Goal: Task Accomplishment & Management: Complete application form

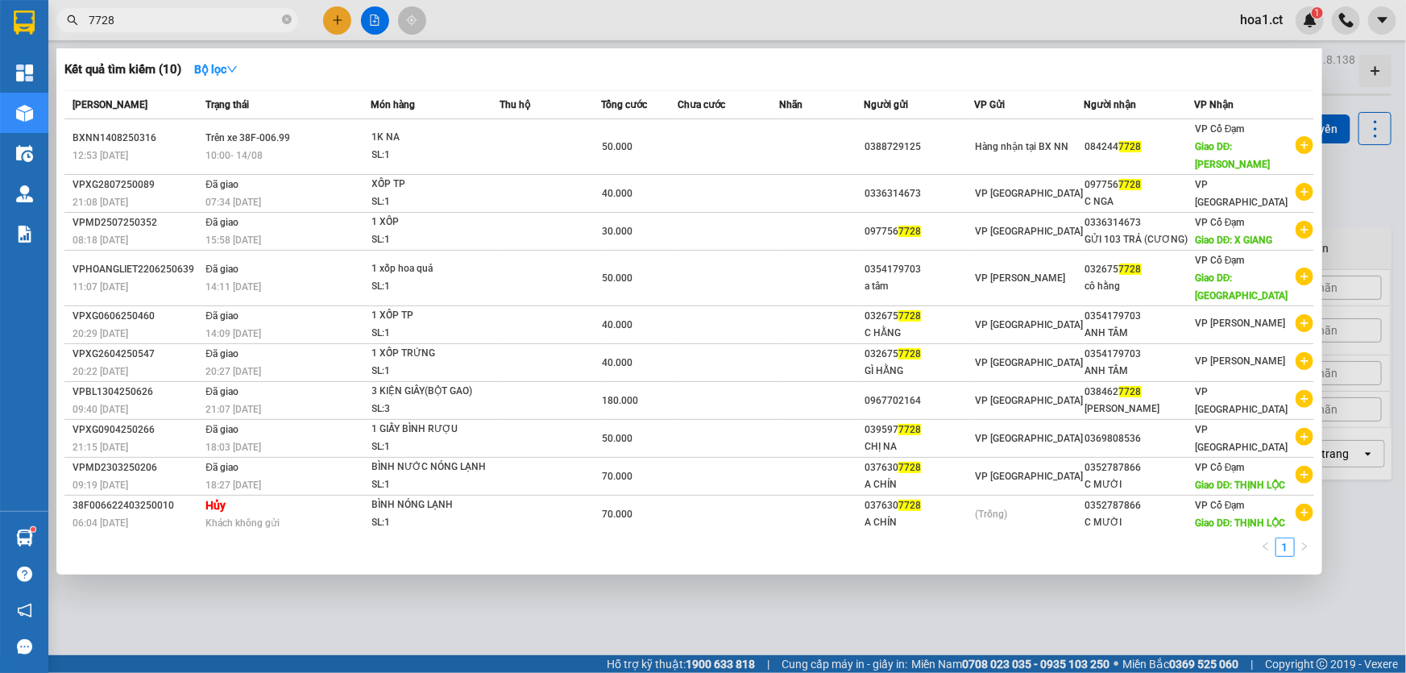
click at [209, 14] on input "7728" at bounding box center [184, 20] width 190 height 18
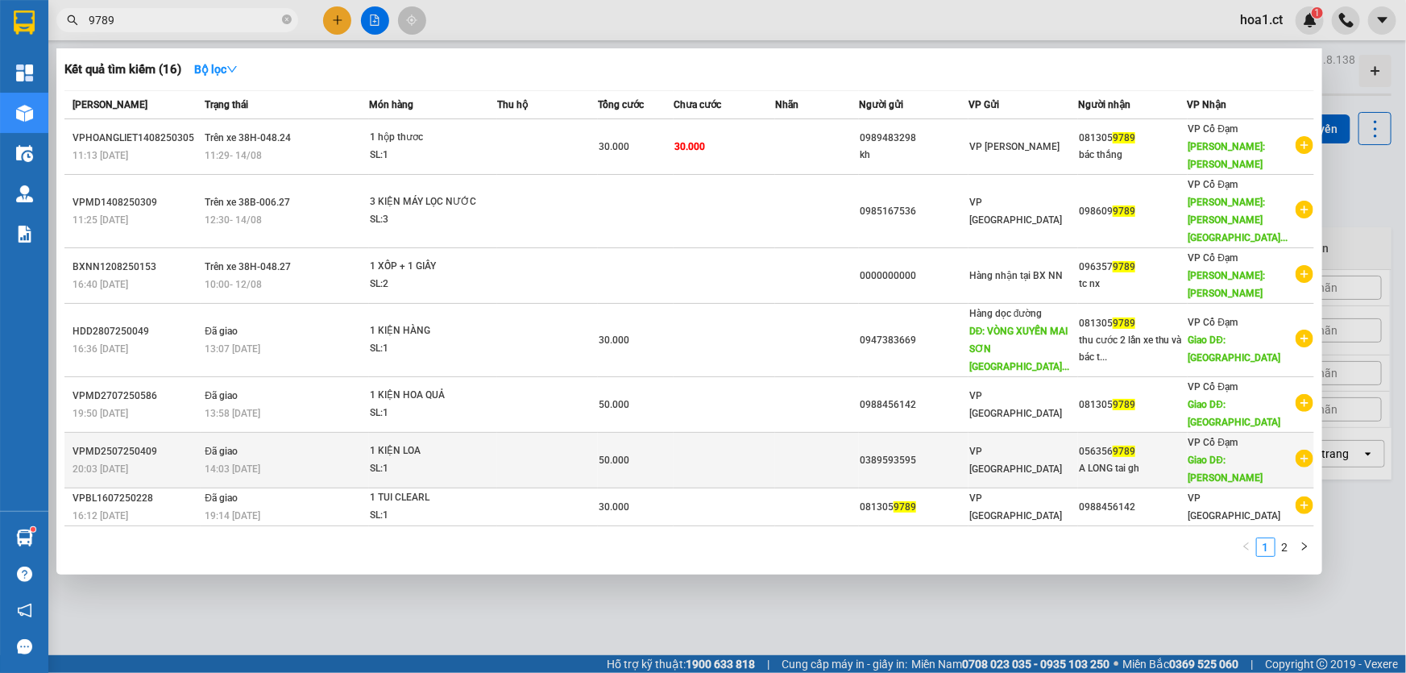
scroll to position [2, 0]
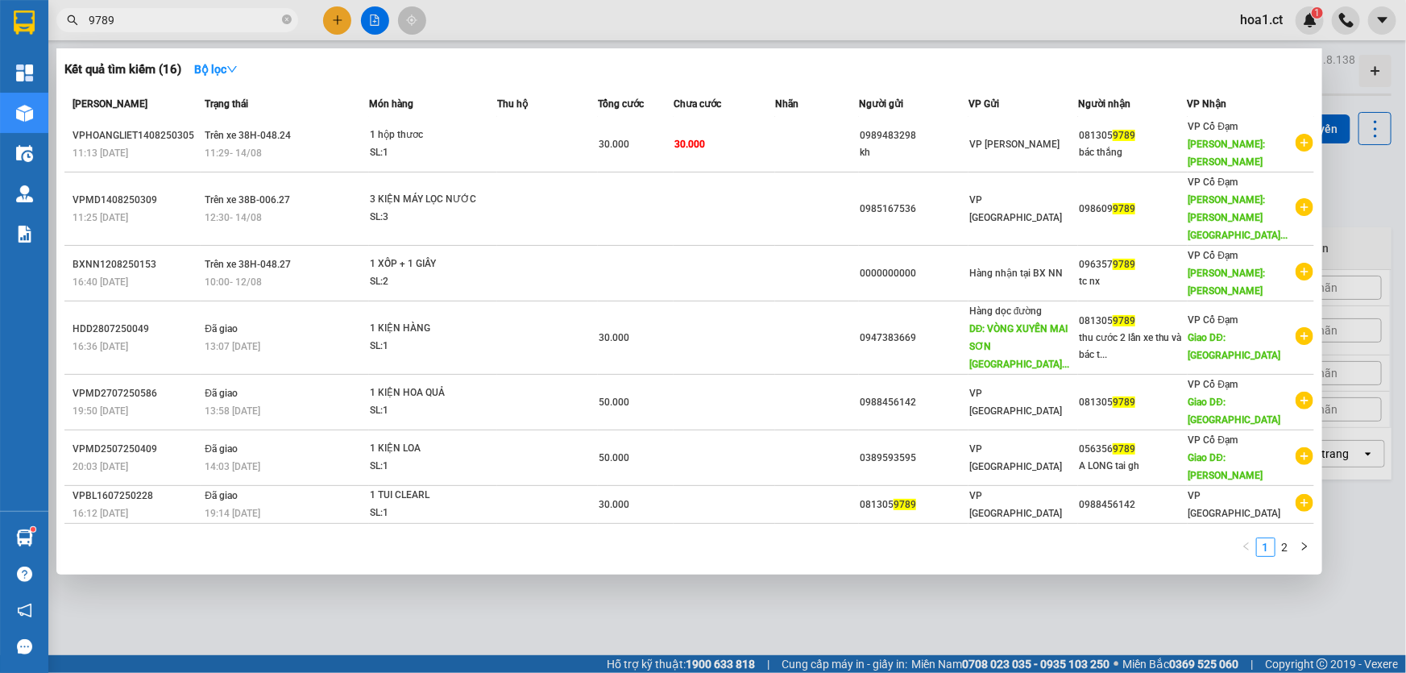
type input "9789"
click at [333, 23] on div at bounding box center [703, 336] width 1406 height 673
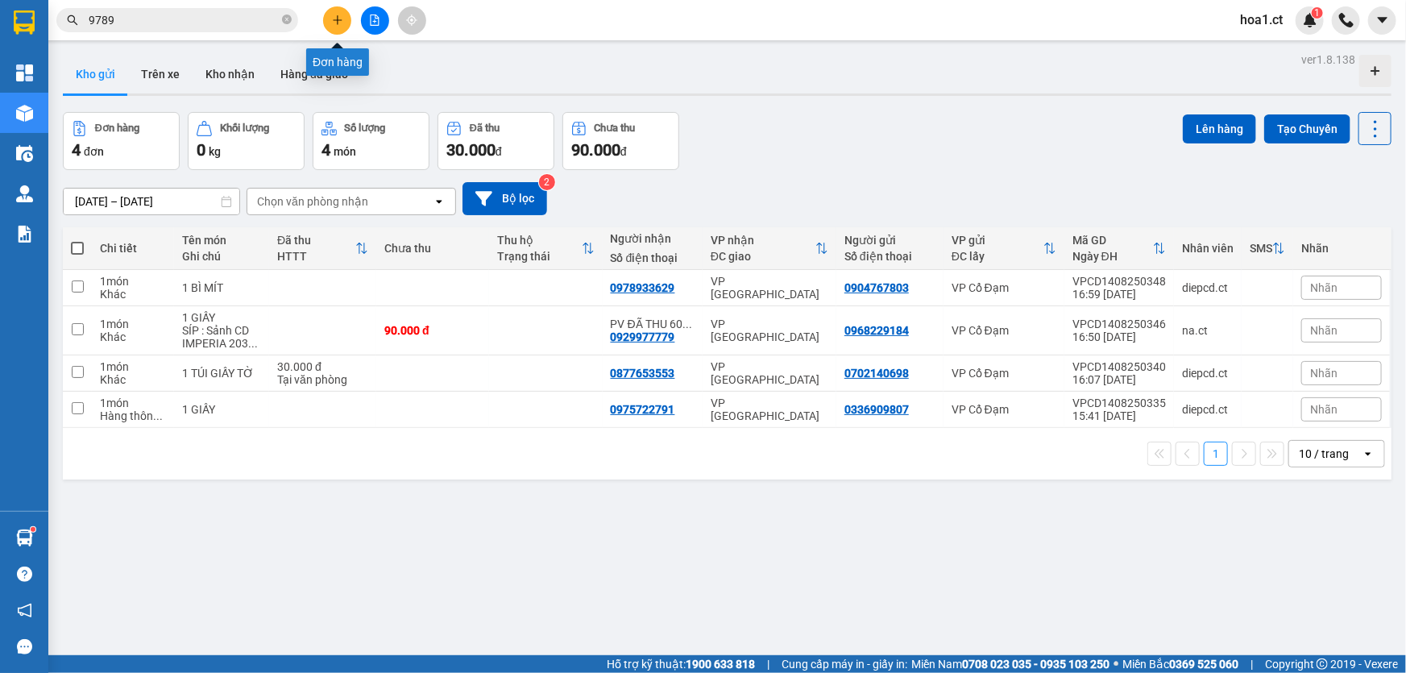
click at [336, 23] on icon "plus" at bounding box center [337, 19] width 11 height 11
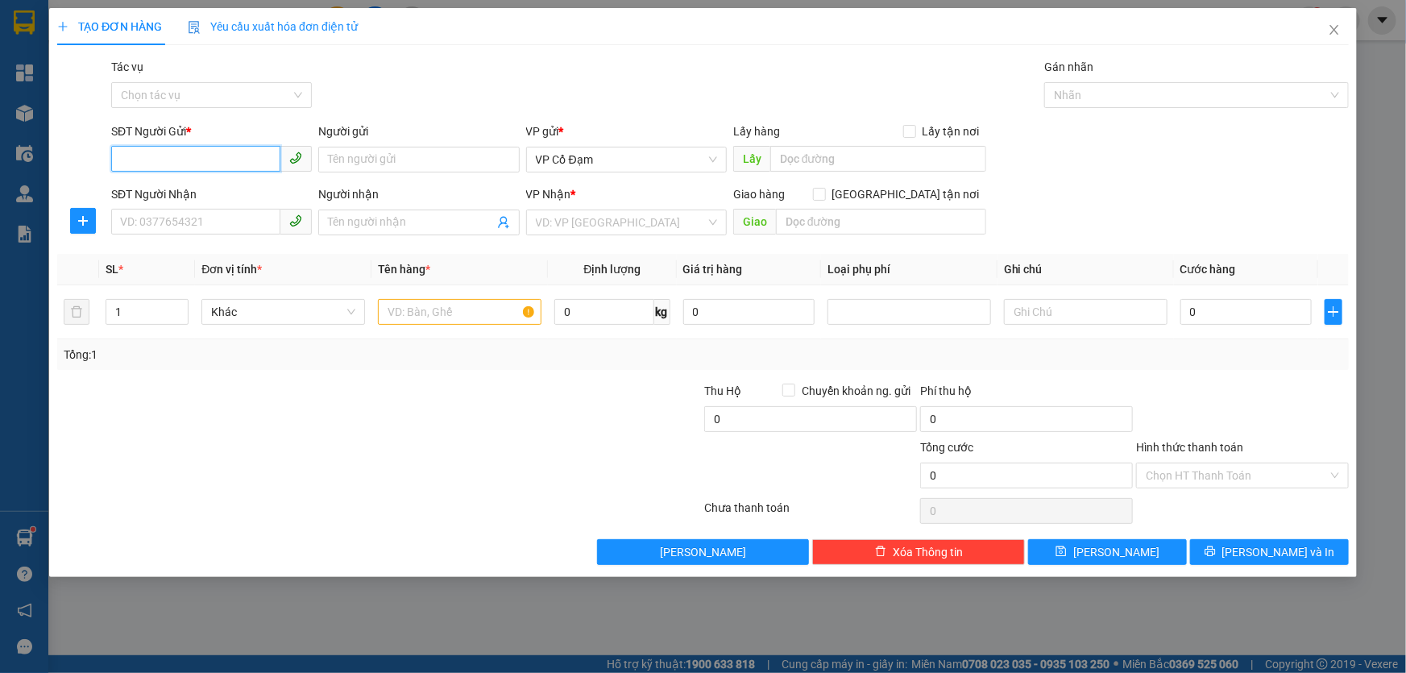
click at [184, 155] on input "SĐT Người Gửi *" at bounding box center [195, 159] width 169 height 26
click at [172, 192] on div "0325114938 - C HỒNG" at bounding box center [211, 192] width 181 height 18
type input "0325114938"
type input "C HỒNG"
type input "0373095655"
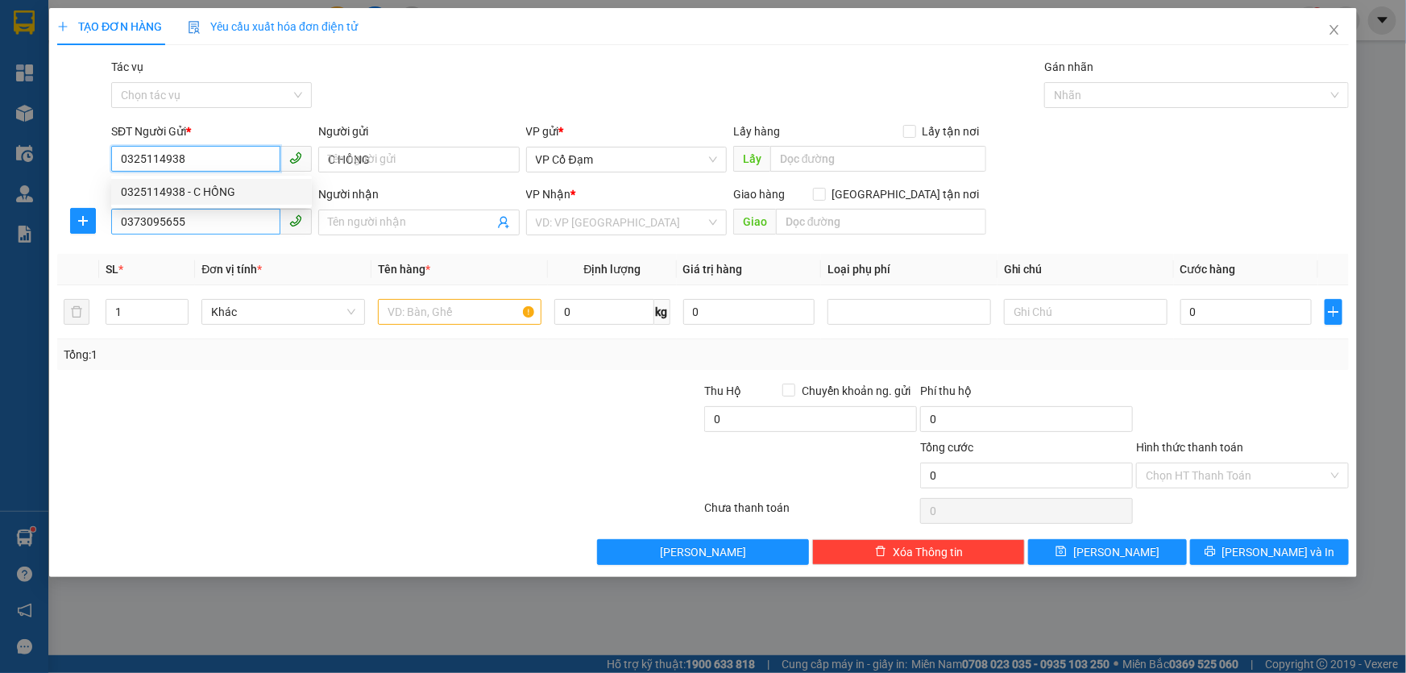
type input "100.000"
type input "0325114938"
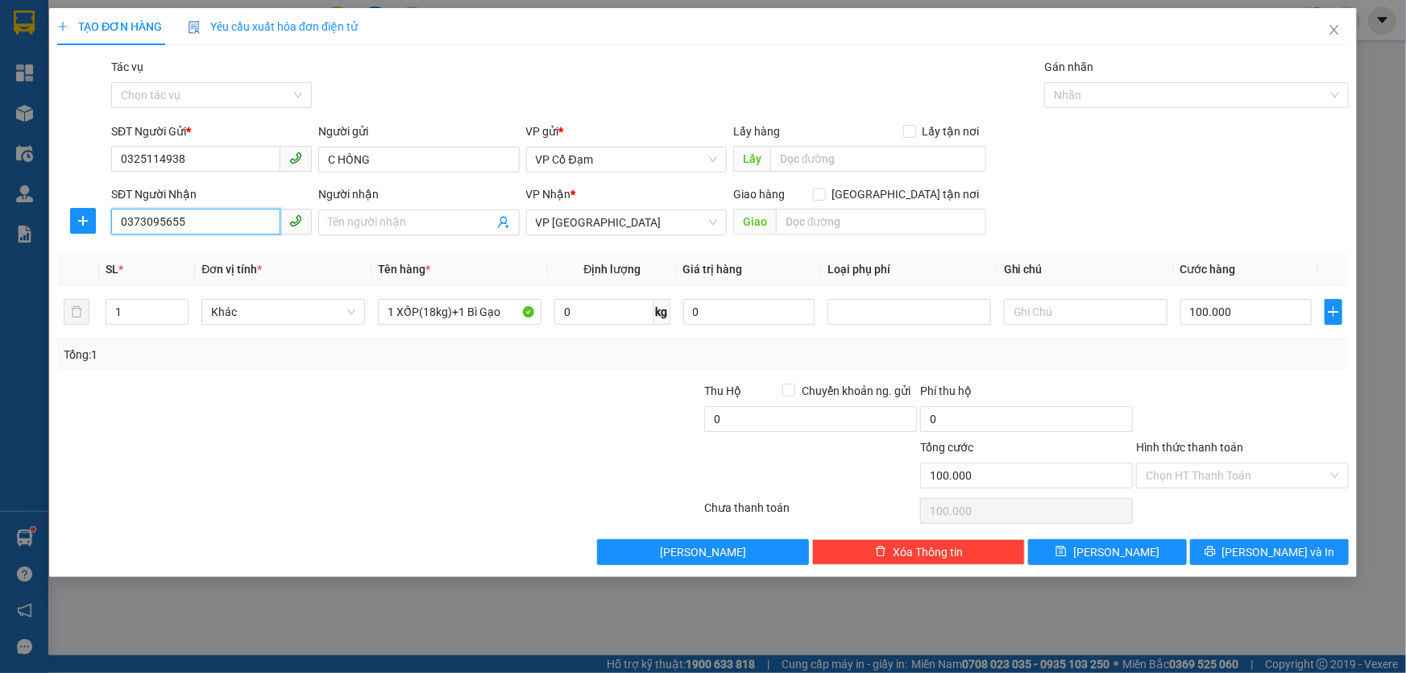
click at [210, 223] on input "0373095655" at bounding box center [195, 222] width 169 height 26
click at [443, 100] on div "Gói vận chuyển * Tiêu chuẩn Tác vụ Chọn tác vụ Gán nhãn Nhãn" at bounding box center [730, 86] width 1244 height 56
click at [876, 226] on input "text" at bounding box center [881, 222] width 210 height 26
type input "VP [GEOGRAPHIC_DATA]"
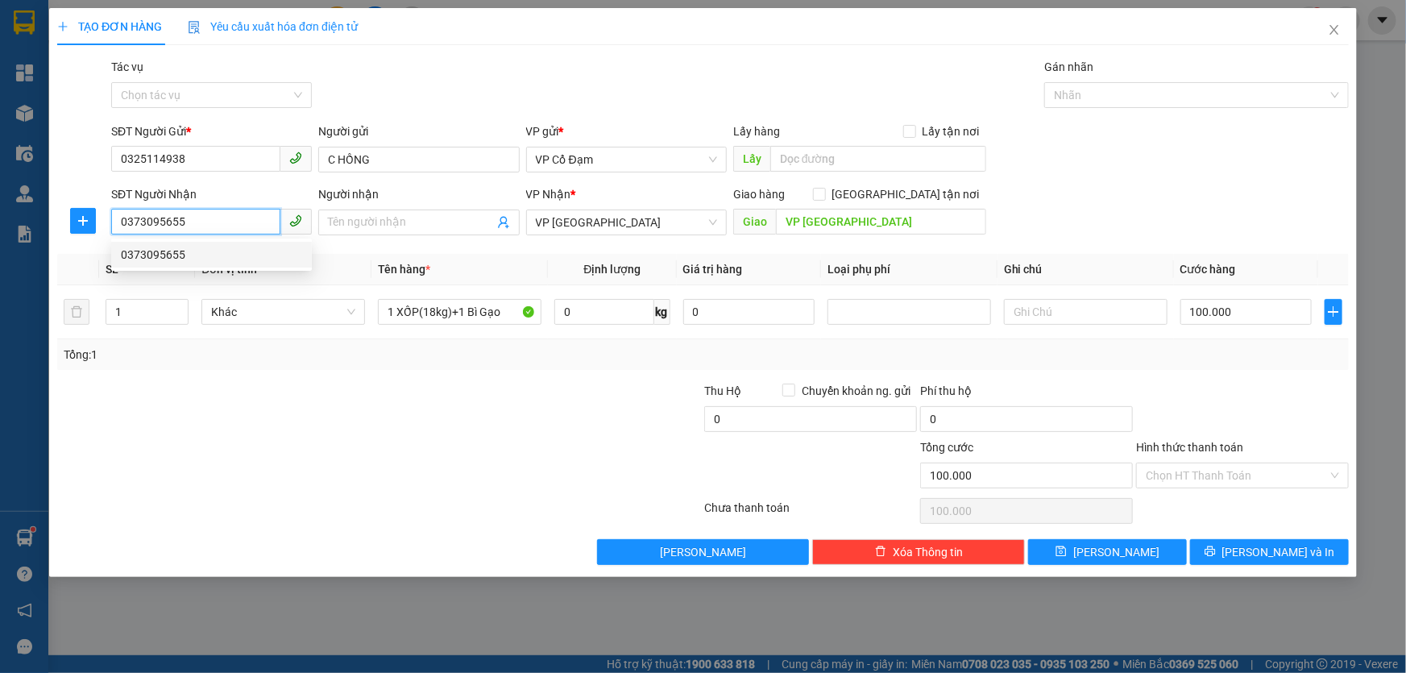
drag, startPoint x: 214, startPoint y: 227, endPoint x: 0, endPoint y: 222, distance: 214.3
click at [0, 222] on div "TẠO ĐƠN HÀNG Yêu cầu xuất hóa đơn điện tử Transit Pickup Surcharge Ids Transit …" at bounding box center [703, 336] width 1406 height 673
click at [642, 213] on span "VP [GEOGRAPHIC_DATA]" at bounding box center [626, 222] width 181 height 24
type input "0983009249"
click at [642, 213] on span "VP [GEOGRAPHIC_DATA]" at bounding box center [626, 222] width 181 height 24
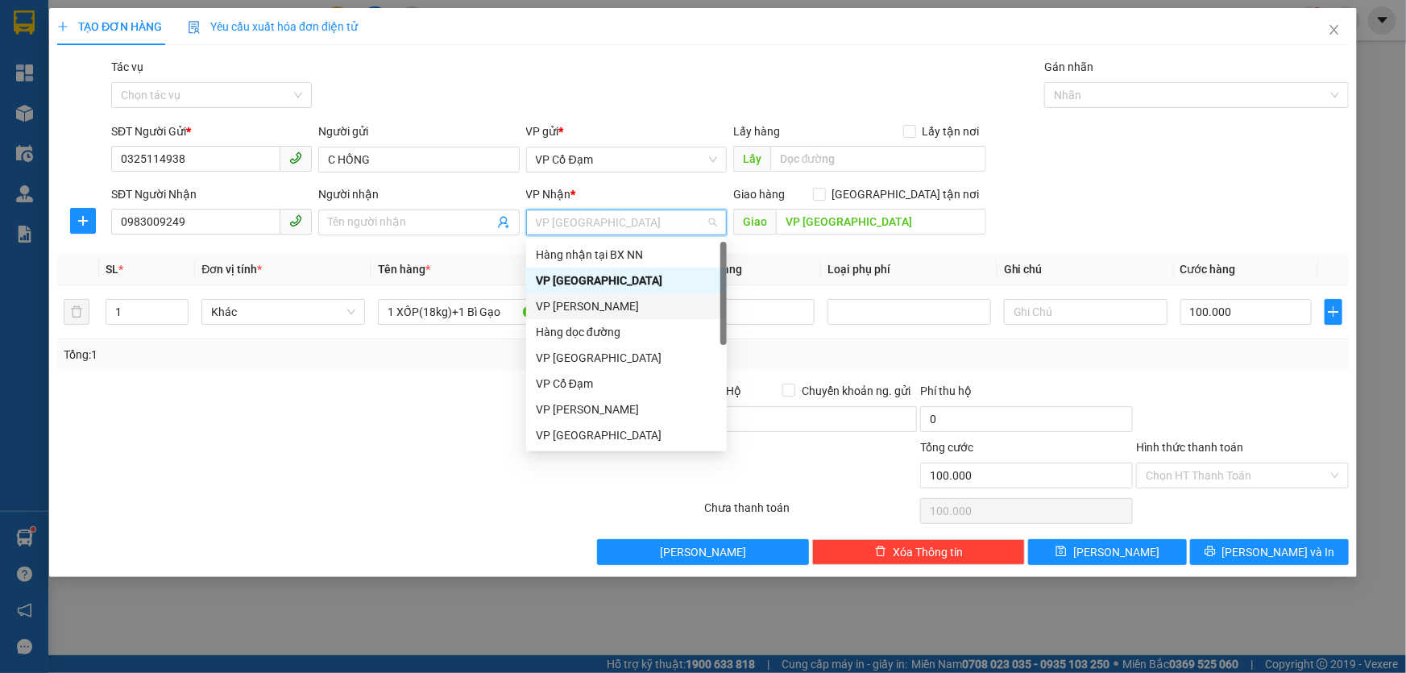
click at [615, 301] on div "VP [PERSON_NAME]" at bounding box center [626, 306] width 181 height 18
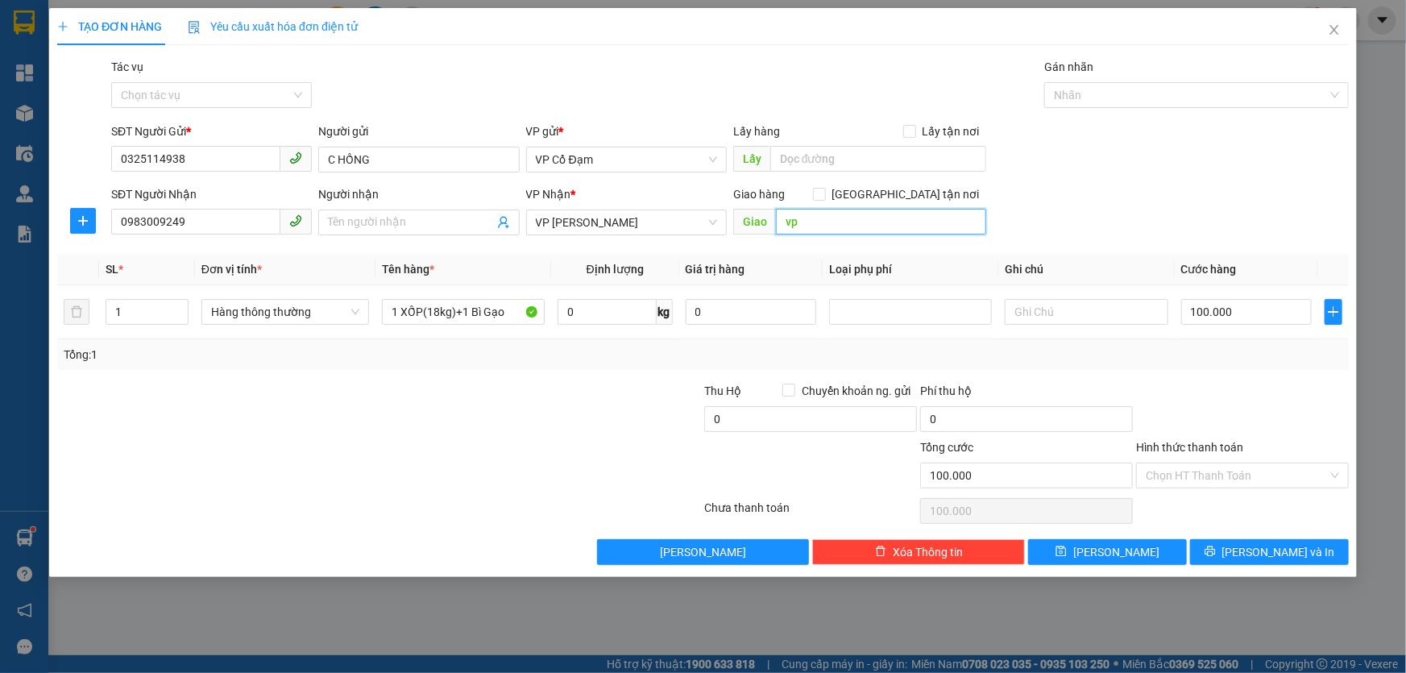
type input "v"
type input "VP [PERSON_NAME]"
click at [1104, 201] on div "SĐT Người Nhận 0983009249 Người nhận Tên người nhận VP Nhận * VP [PERSON_NAME] …" at bounding box center [730, 213] width 1244 height 56
drag, startPoint x: 386, startPoint y: 310, endPoint x: 740, endPoint y: 290, distance: 355.0
click at [740, 290] on tr "1 Hàng thông thường 1 XỐP(18kg)+1 Bì Gạo 0 kg 0 100.000" at bounding box center [702, 312] width 1291 height 54
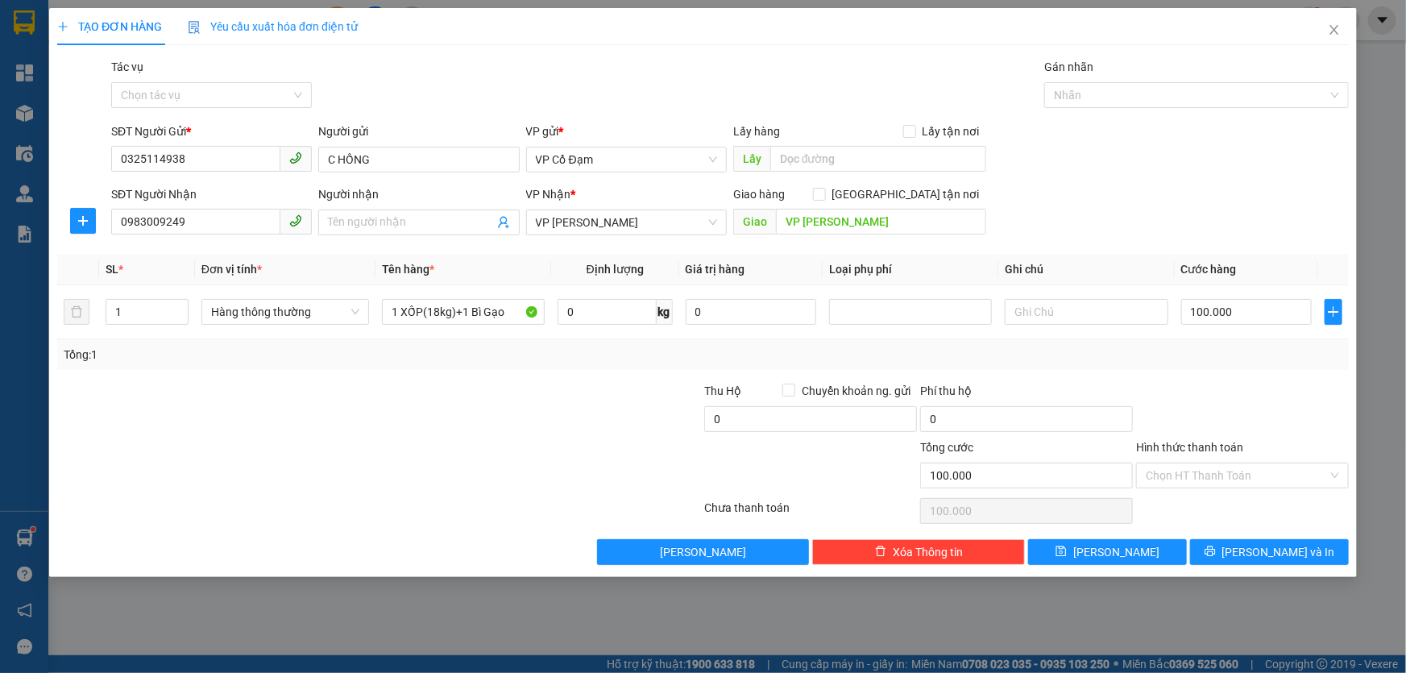
click at [499, 274] on th "Tên hàng *" at bounding box center [463, 269] width 176 height 31
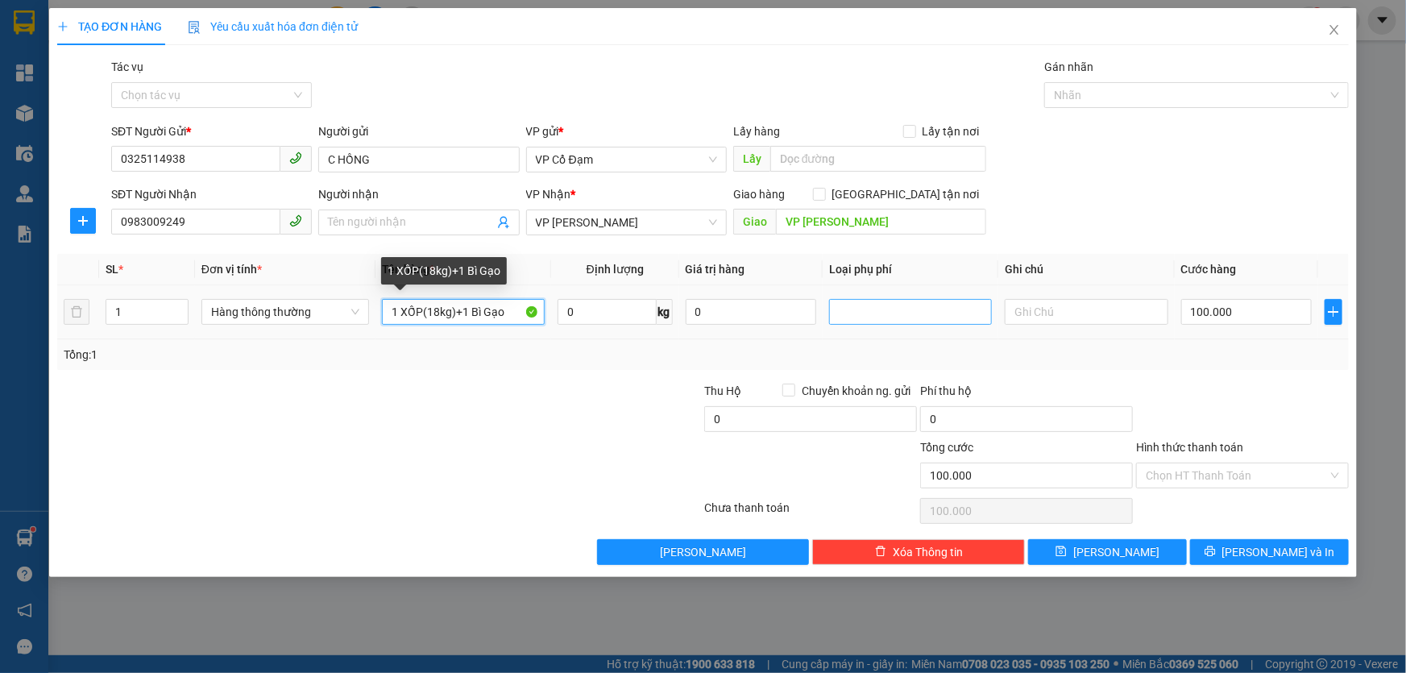
drag, startPoint x: 421, startPoint y: 314, endPoint x: 897, endPoint y: 311, distance: 475.2
click at [897, 311] on tr "1 Hàng thông thường 1 XỐP(18kg)+1 Bì Gạo 0 kg 0 100.000" at bounding box center [702, 312] width 1291 height 54
type input "1 XỐP"
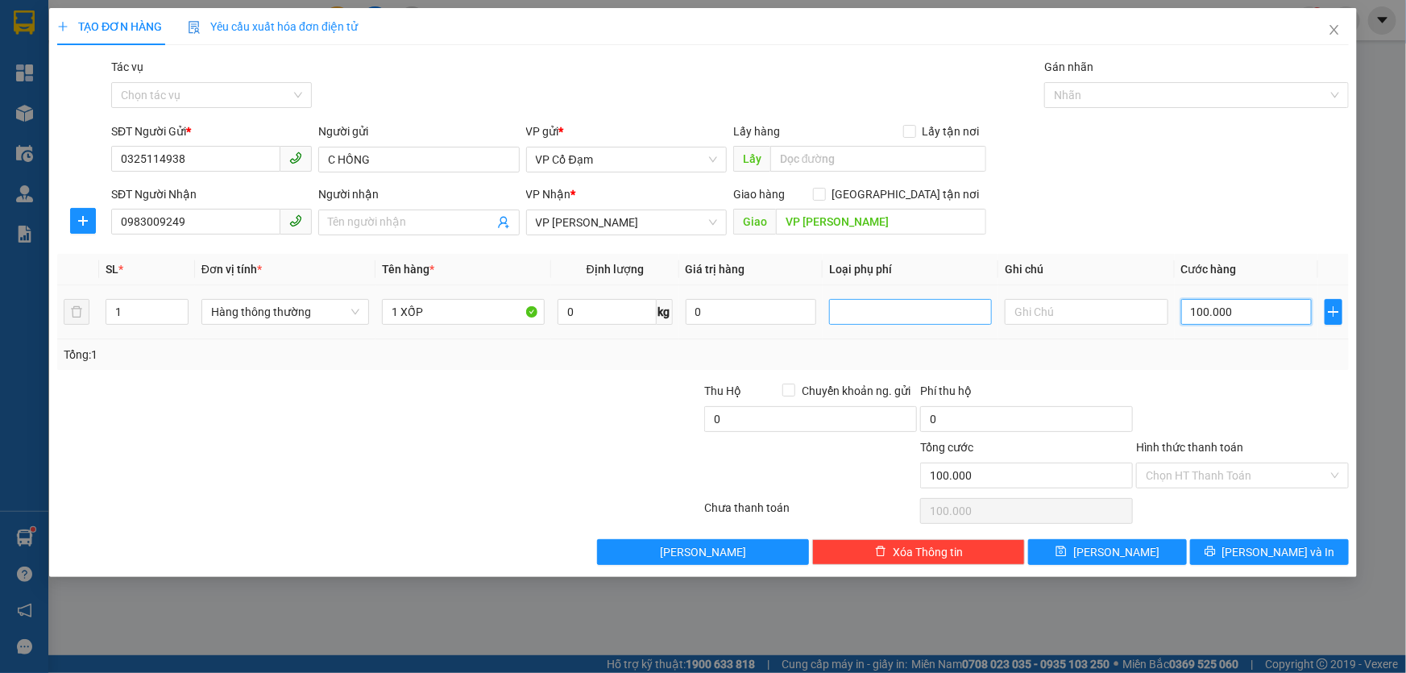
type input "6"
type input "60"
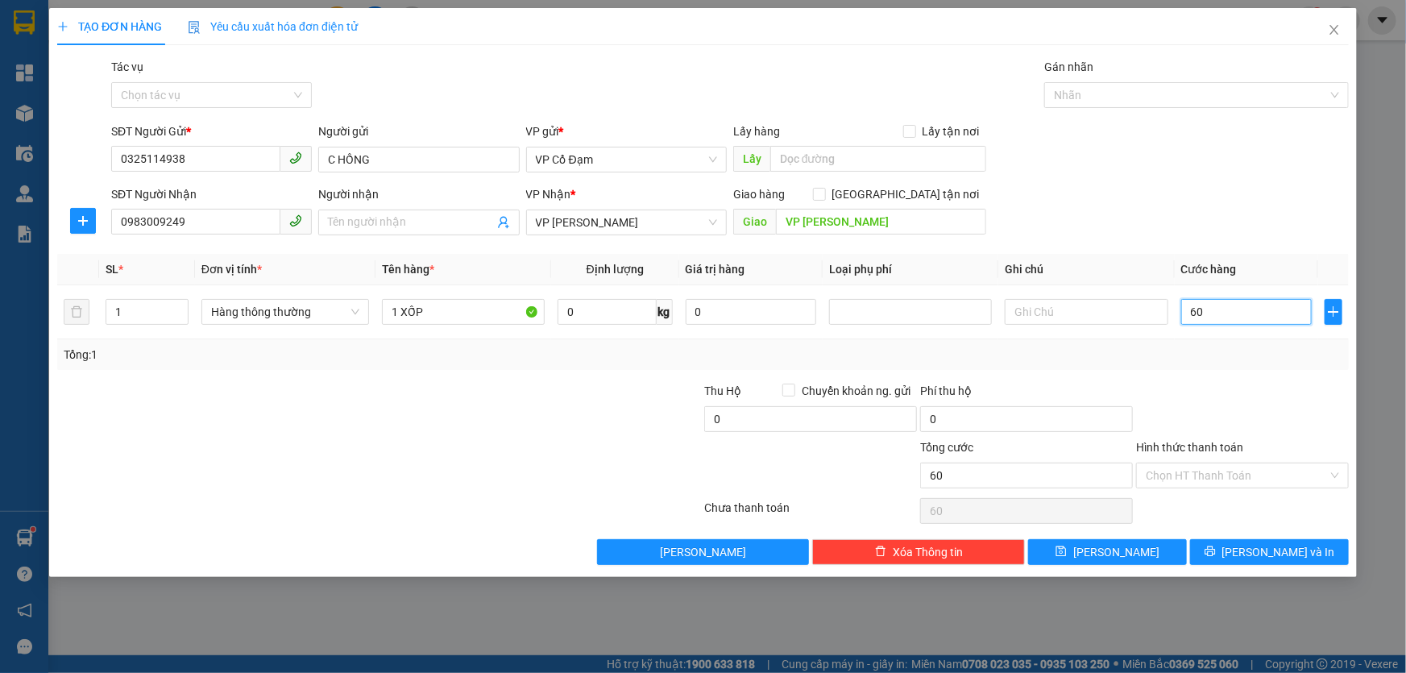
type input "60"
type input "60.000"
click at [1170, 220] on div "SĐT Người Nhận 0983009249 Người nhận Tên người nhận VP Nhận * VP [PERSON_NAME] …" at bounding box center [730, 213] width 1244 height 56
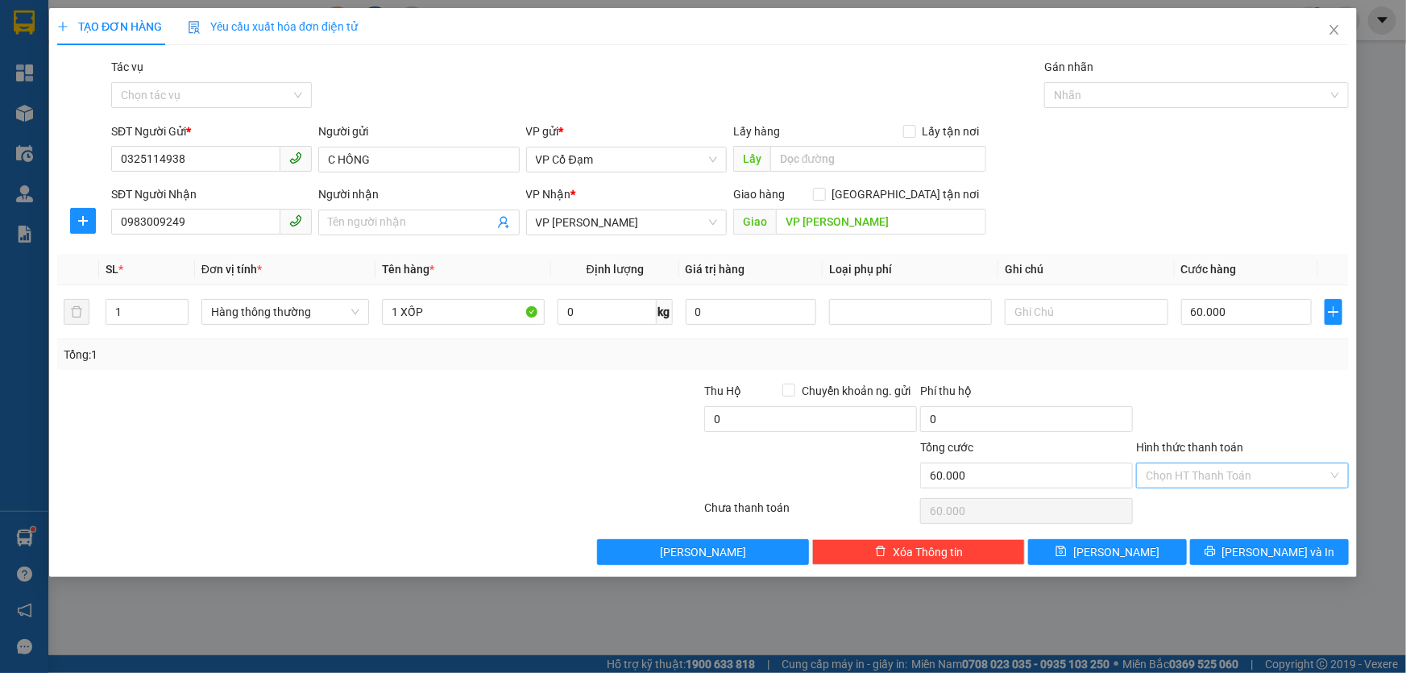
click at [1203, 479] on input "Hình thức thanh toán" at bounding box center [1236, 475] width 182 height 24
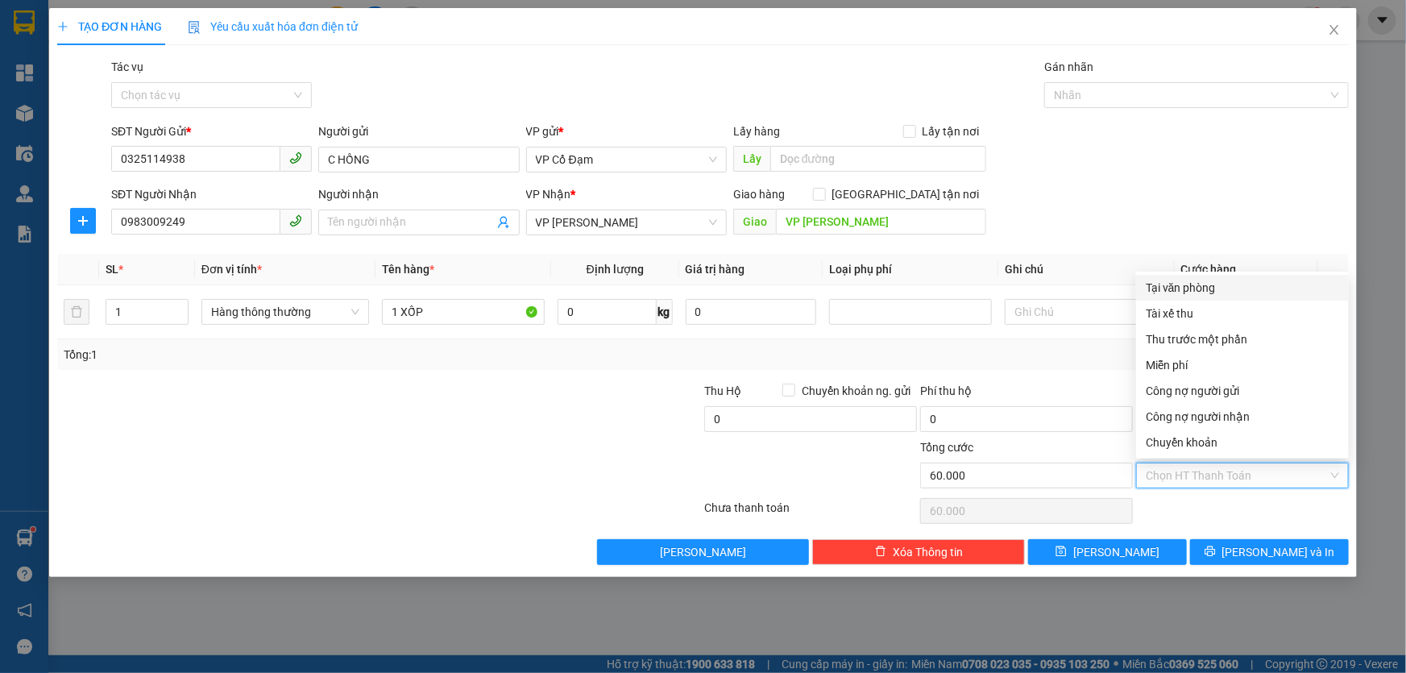
click at [1186, 290] on div "Tại văn phòng" at bounding box center [1241, 288] width 193 height 18
type input "0"
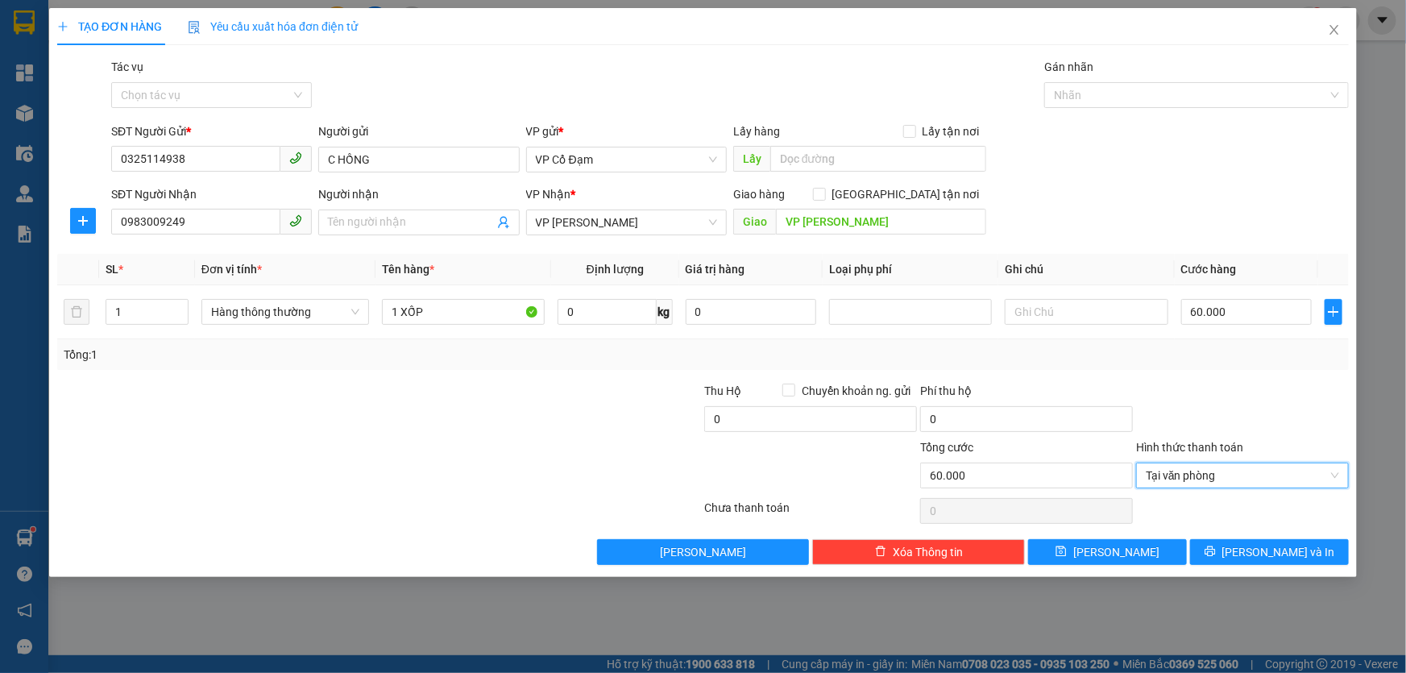
click at [483, 418] on div at bounding box center [272, 410] width 432 height 56
click at [1195, 383] on div at bounding box center [1242, 410] width 216 height 56
click at [1123, 549] on span "[PERSON_NAME]" at bounding box center [1116, 552] width 86 height 18
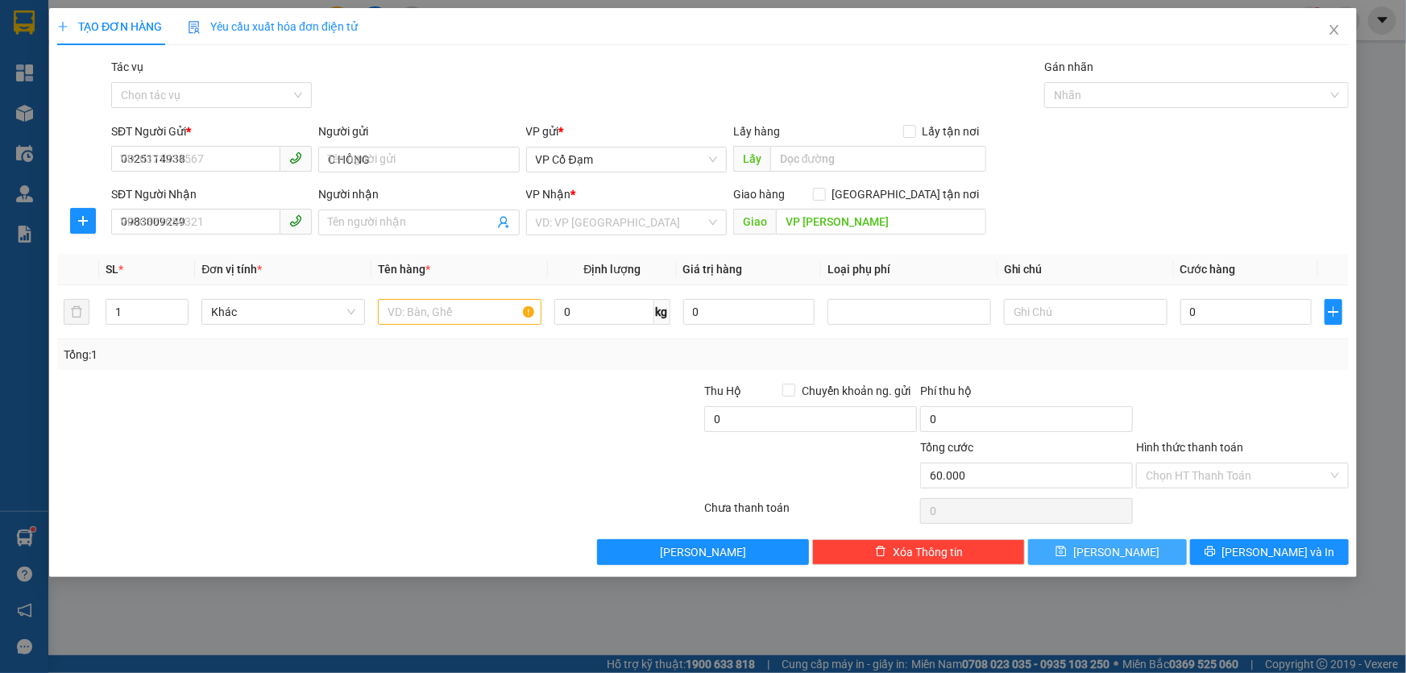
type input "0"
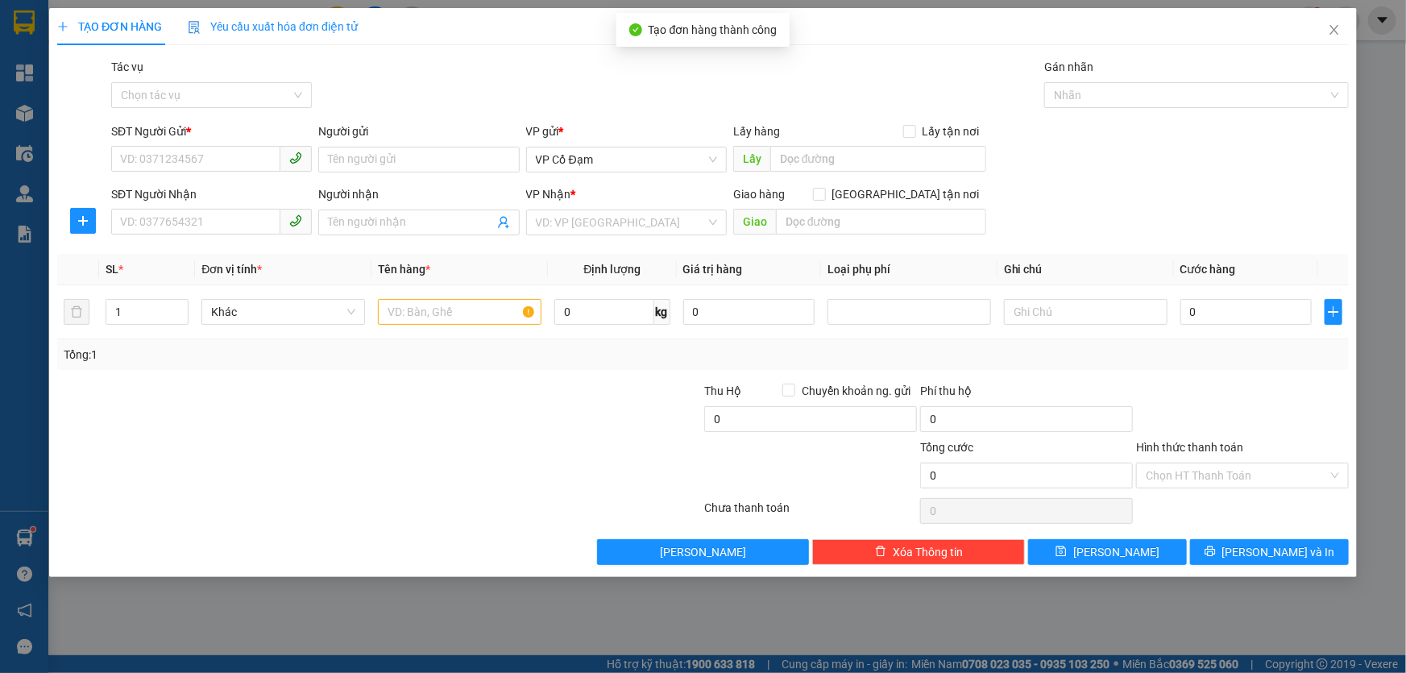
click at [1108, 163] on div "SĐT Người Gửi * VD: 0371234567 Người gửi Tên người gửi VP gửi * VP Cổ Đạm Lấy h…" at bounding box center [730, 150] width 1244 height 56
click at [1227, 373] on div "Transit Pickup Surcharge Ids Transit Deliver Surcharge Ids Transit Deliver Surc…" at bounding box center [702, 311] width 1291 height 507
click at [1332, 30] on icon "close" at bounding box center [1333, 30] width 9 height 10
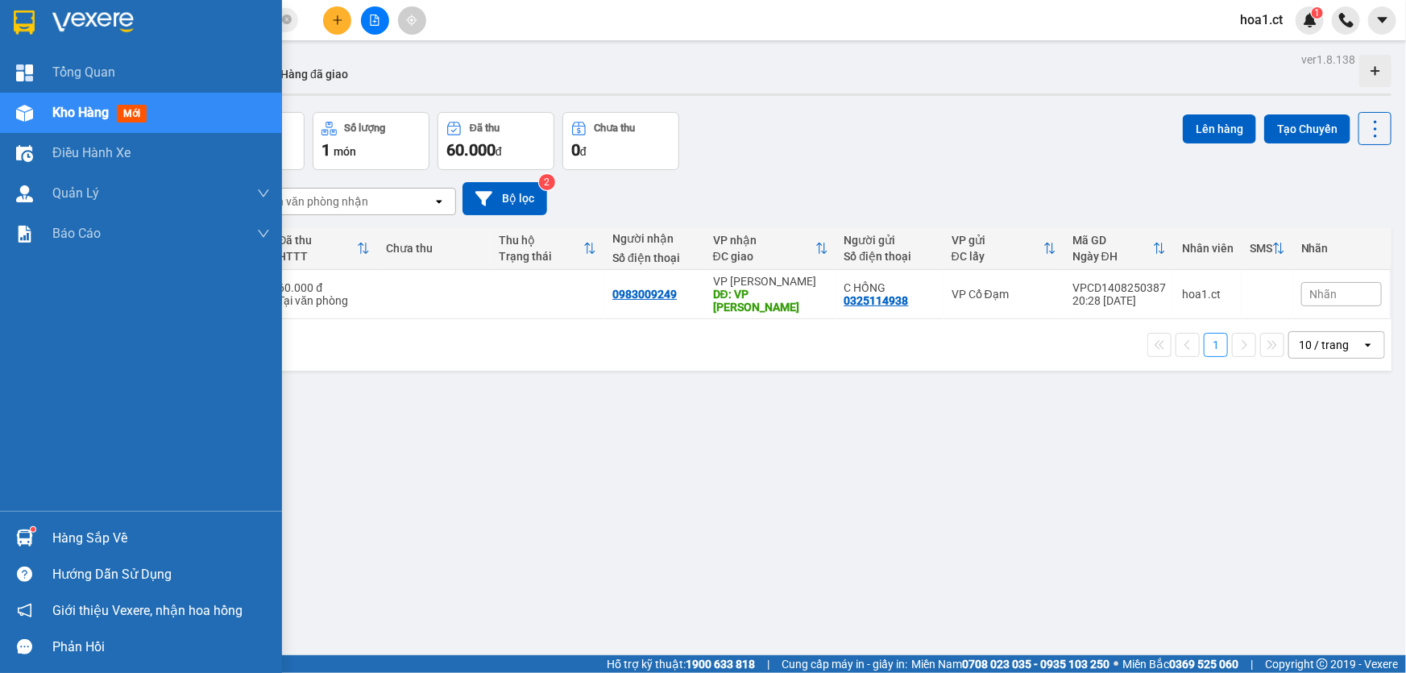
click at [79, 114] on span "Kho hàng" at bounding box center [80, 112] width 56 height 15
